Goal: Information Seeking & Learning: Find contact information

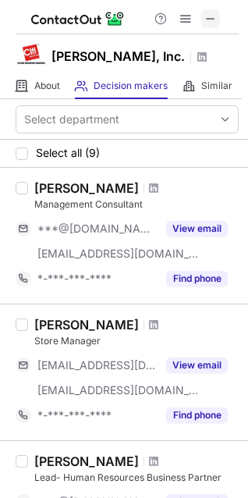
click at [208, 17] on span at bounding box center [211, 18] width 12 height 12
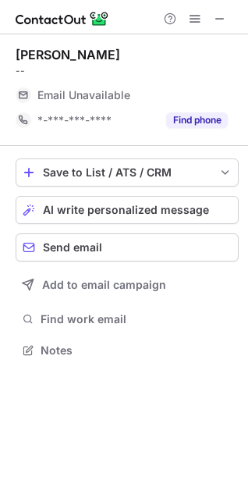
scroll to position [340, 248]
click at [211, 16] on button at bounding box center [220, 18] width 19 height 19
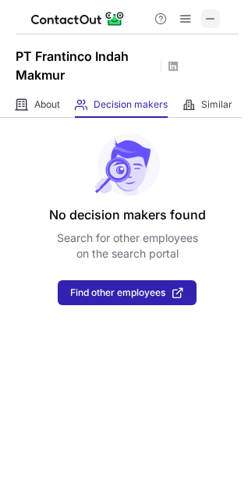
click at [211, 18] on span at bounding box center [211, 18] width 12 height 12
click at [213, 23] on span at bounding box center [211, 18] width 12 height 12
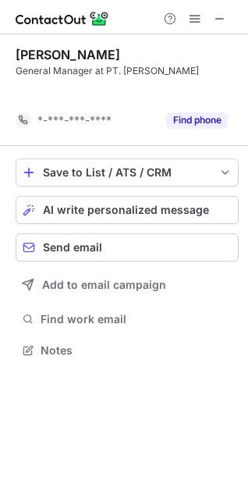
scroll to position [315, 248]
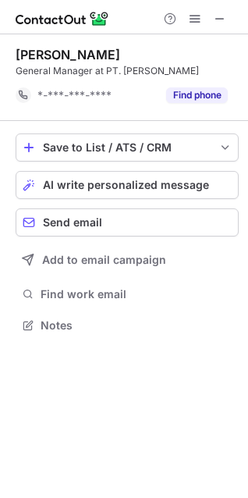
scroll to position [315, 248]
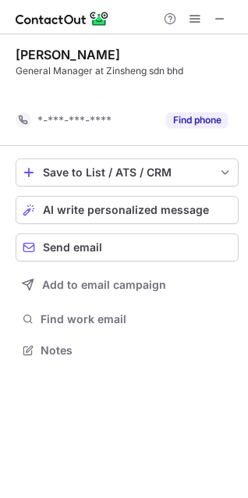
scroll to position [315, 248]
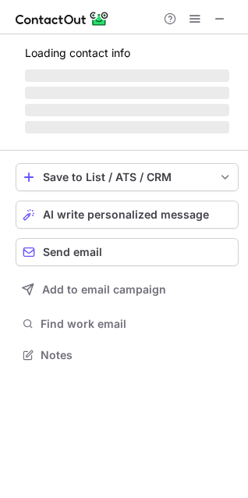
scroll to position [340, 248]
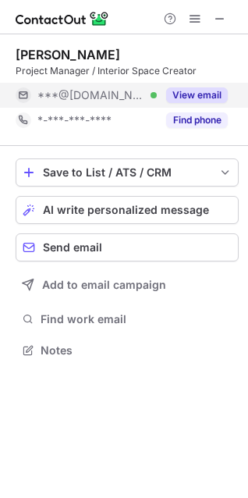
click at [187, 98] on button "View email" at bounding box center [197, 95] width 62 height 16
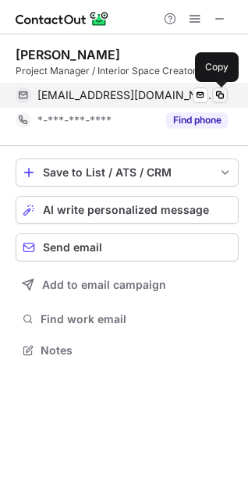
click at [220, 93] on span at bounding box center [220, 95] width 12 height 12
click at [217, 94] on span at bounding box center [220, 95] width 12 height 12
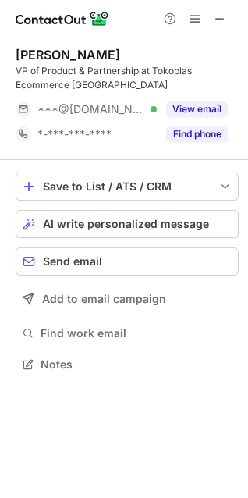
scroll to position [354, 248]
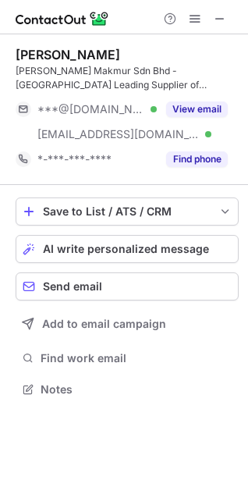
scroll to position [379, 248]
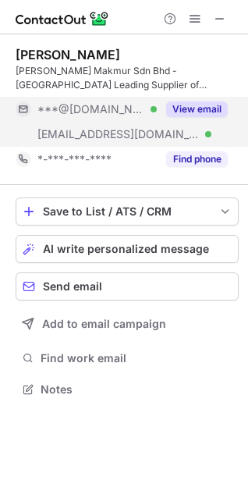
click at [183, 105] on button "View email" at bounding box center [197, 110] width 62 height 16
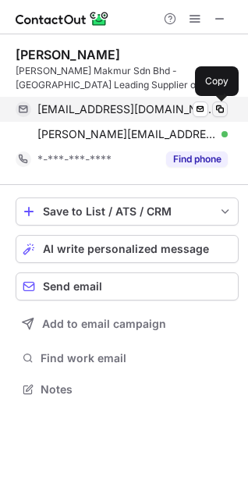
click at [217, 109] on span at bounding box center [220, 109] width 12 height 12
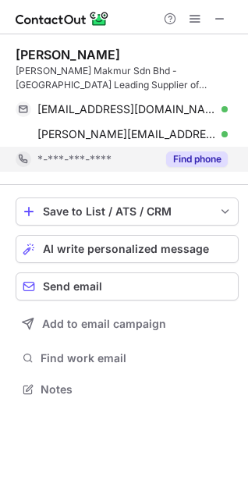
click at [190, 157] on button "Find phone" at bounding box center [197, 160] width 62 height 16
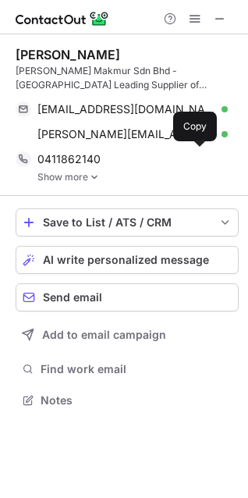
scroll to position [389, 248]
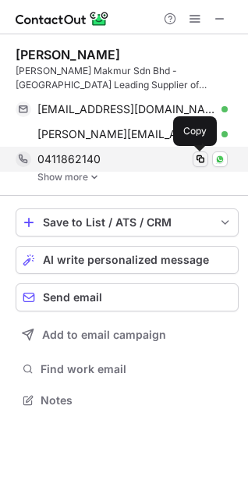
click at [200, 157] on span at bounding box center [201, 159] width 12 height 12
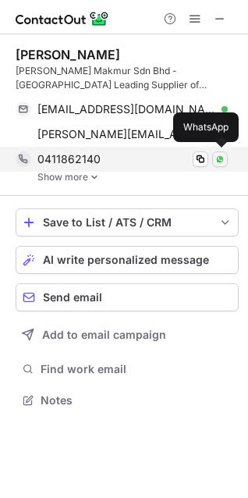
click at [221, 157] on img at bounding box center [220, 159] width 9 height 9
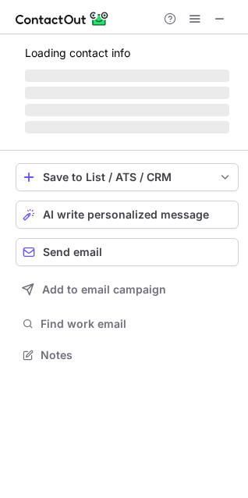
scroll to position [340, 248]
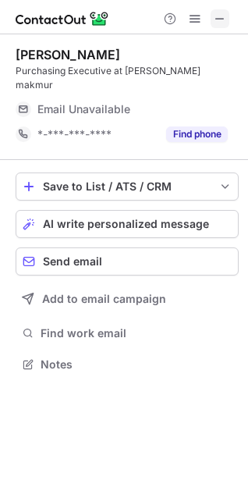
click at [220, 14] on span at bounding box center [220, 18] width 12 height 12
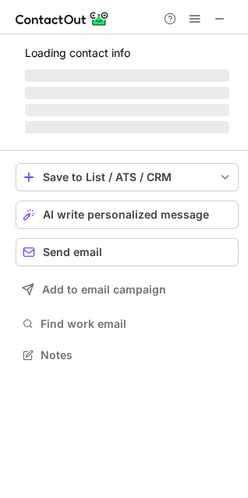
scroll to position [340, 248]
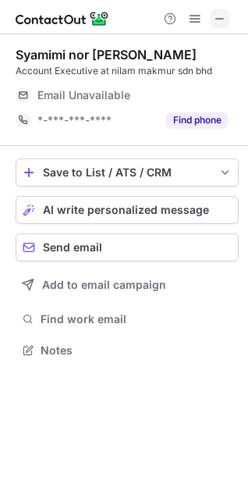
click at [212, 20] on button at bounding box center [220, 18] width 19 height 19
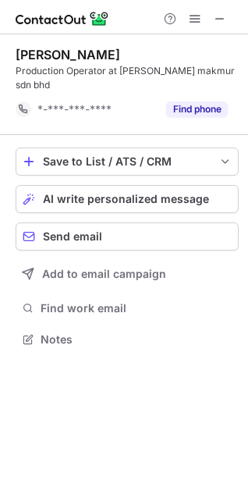
scroll to position [315, 248]
